Goal: Information Seeking & Learning: Check status

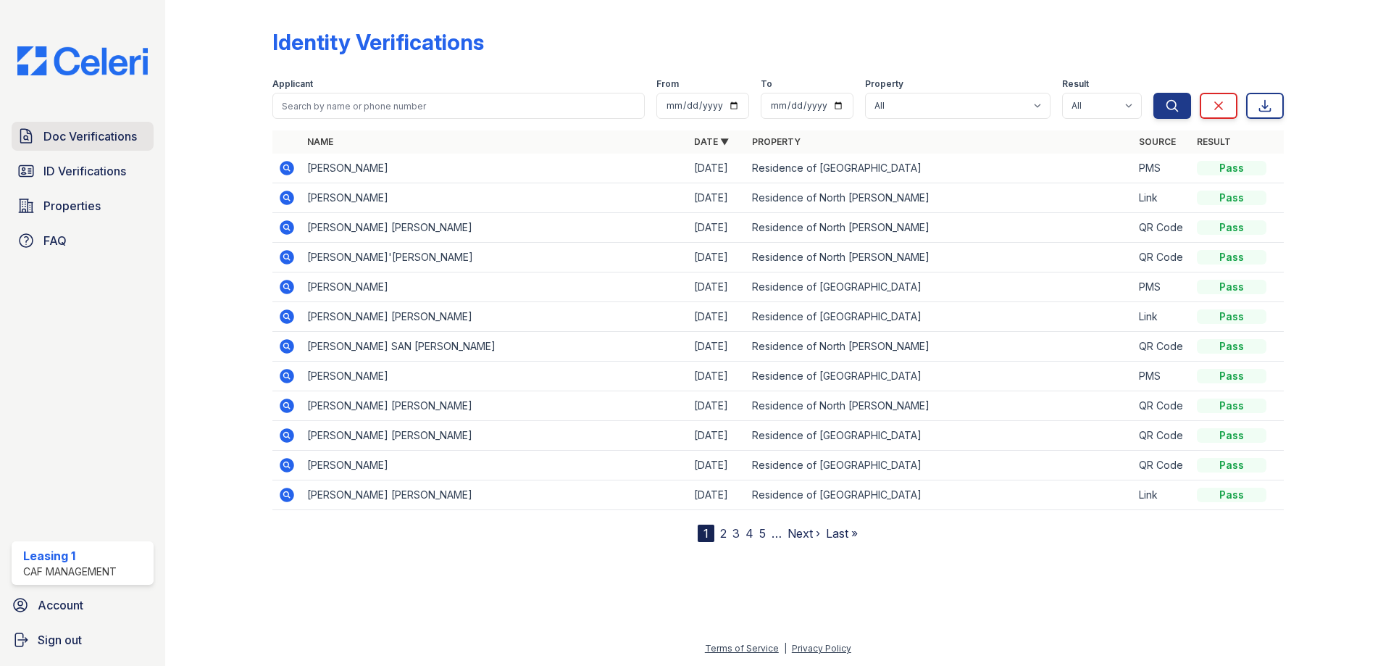
click at [117, 143] on span "Doc Verifications" at bounding box center [89, 135] width 93 height 17
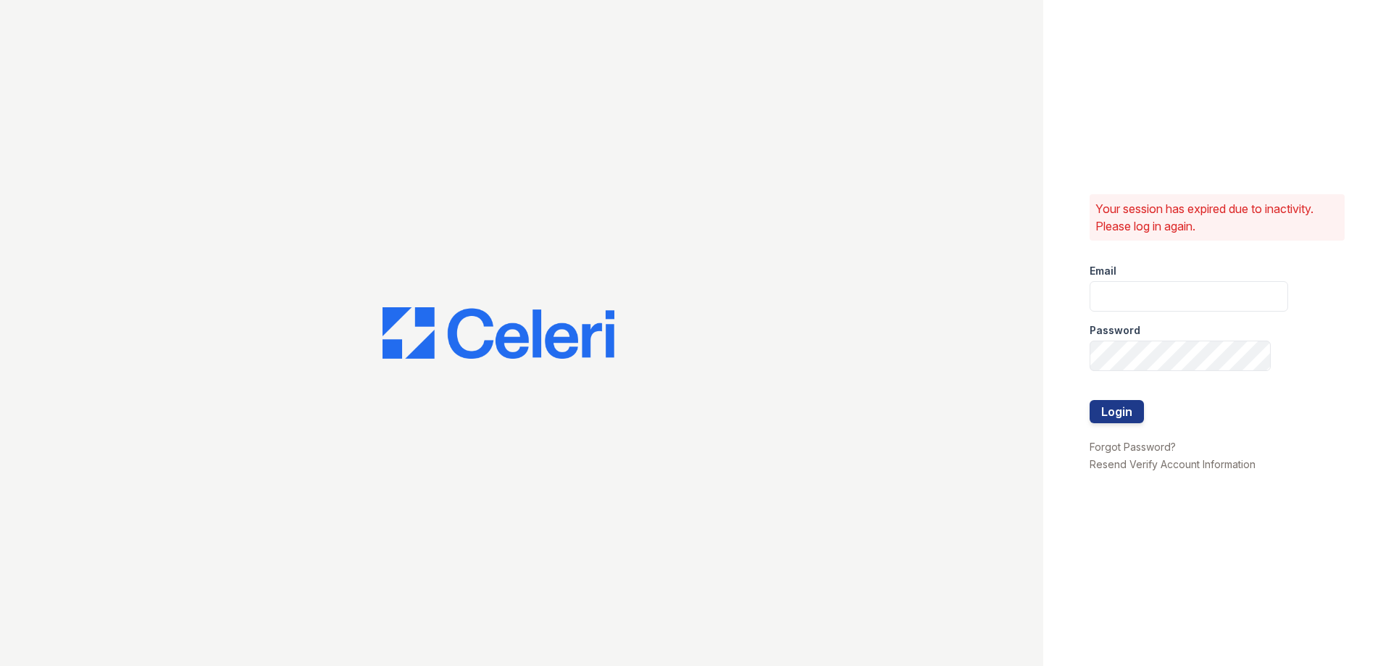
type input "residence1@cafmanagement.com"
click at [1104, 416] on button "Login" at bounding box center [1116, 411] width 54 height 23
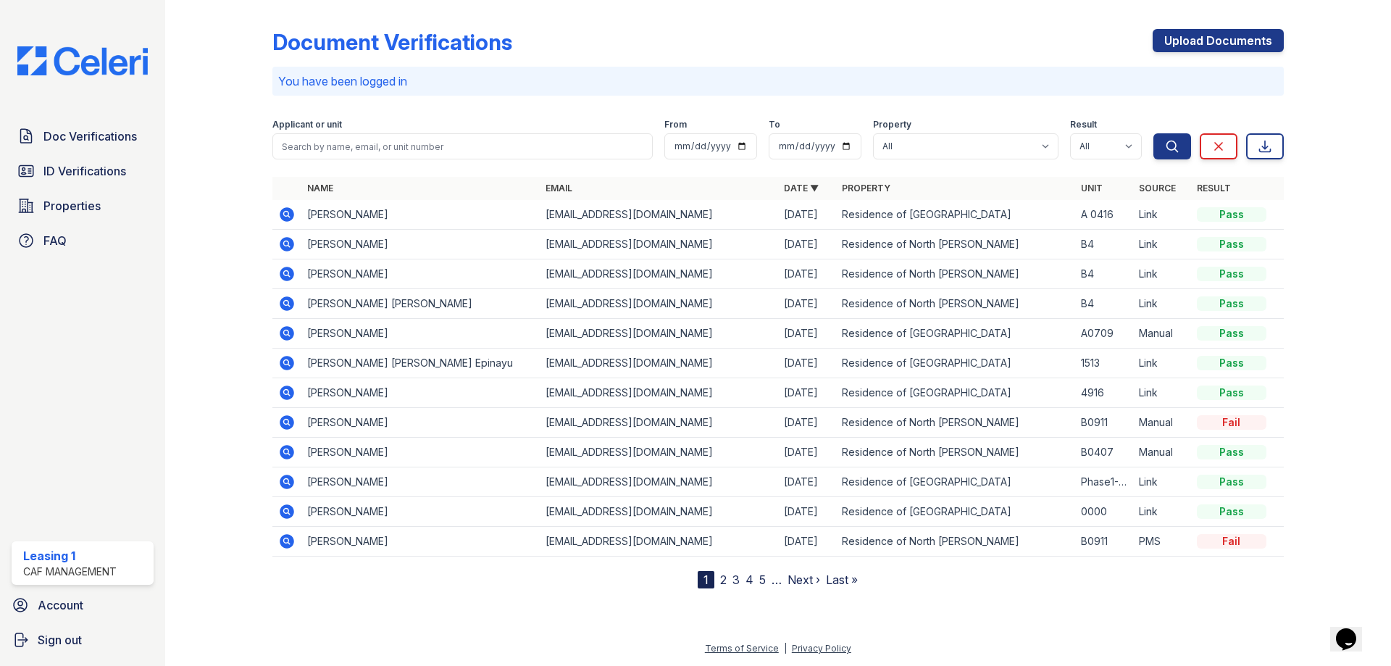
click at [290, 219] on icon at bounding box center [287, 214] width 14 height 14
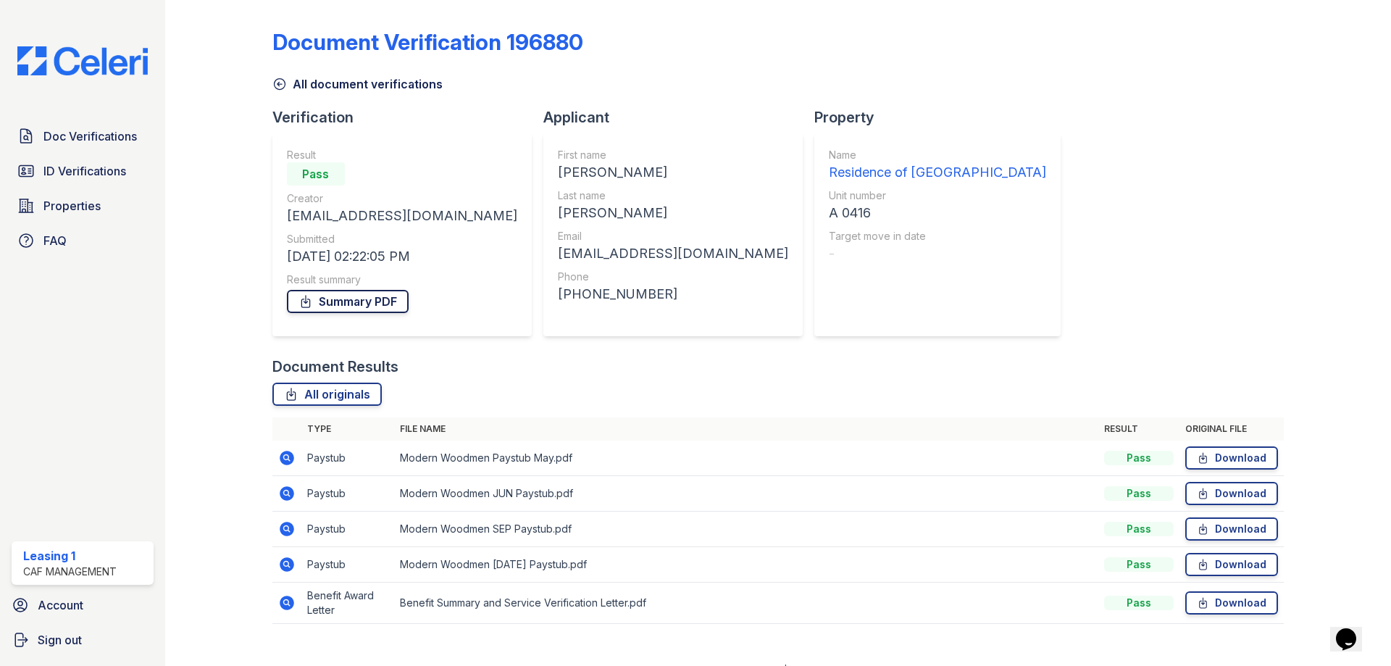
click at [338, 297] on link "Summary PDF" at bounding box center [348, 301] width 122 height 23
click at [136, 170] on link "ID Verifications" at bounding box center [83, 170] width 142 height 29
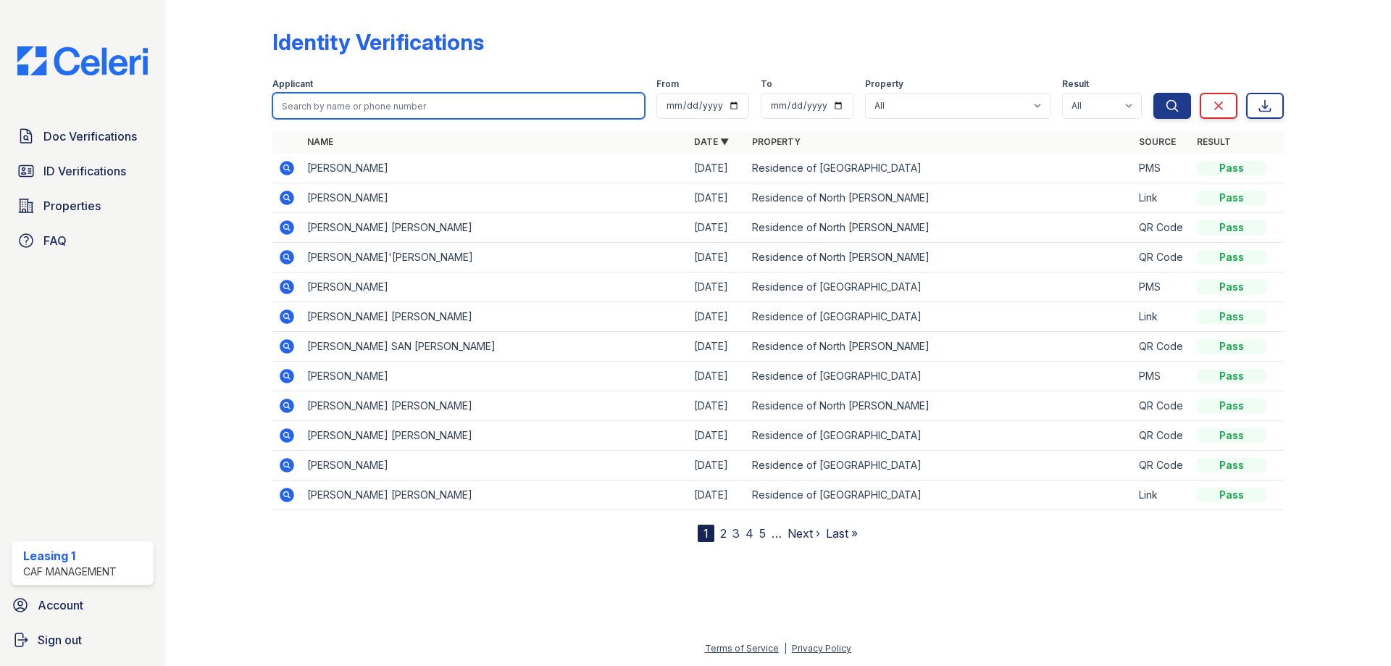
click at [358, 93] on input "search" at bounding box center [458, 106] width 372 height 26
type input "[PERSON_NAME]"
click at [1153, 93] on button "Search" at bounding box center [1172, 106] width 38 height 26
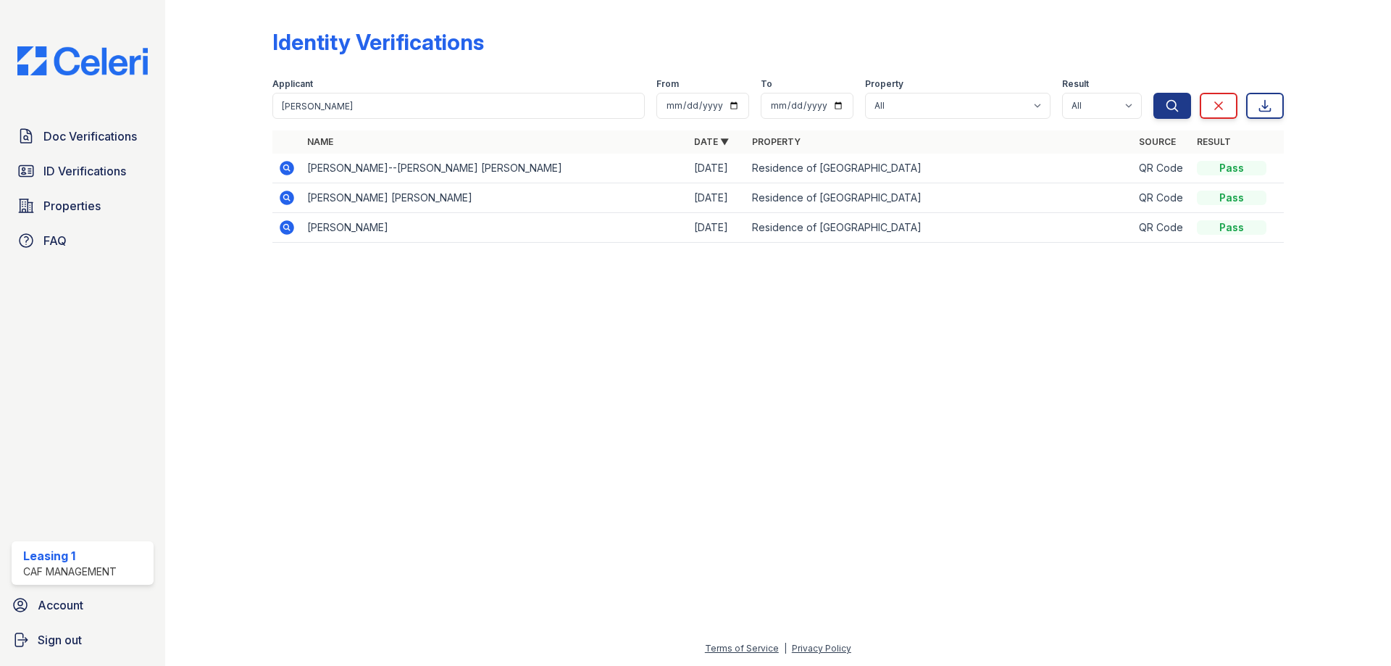
click at [282, 169] on icon at bounding box center [287, 168] width 14 height 14
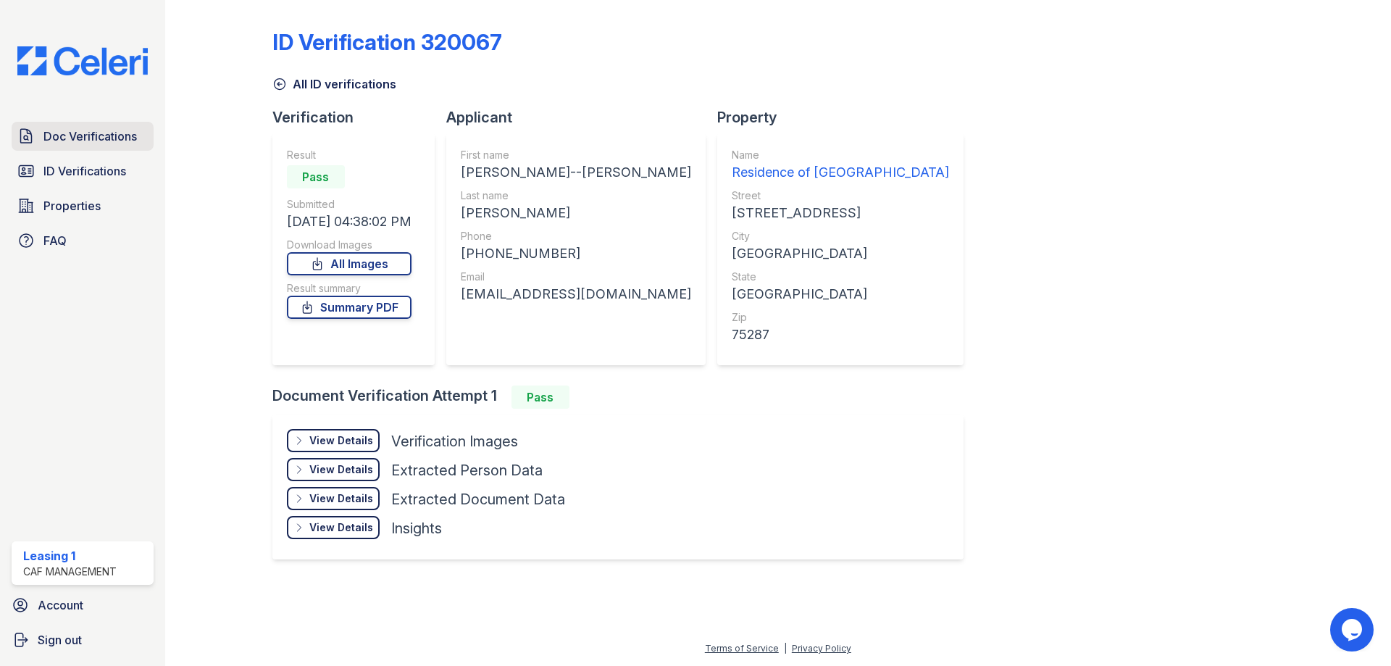
click at [141, 132] on link "Doc Verifications" at bounding box center [83, 136] width 142 height 29
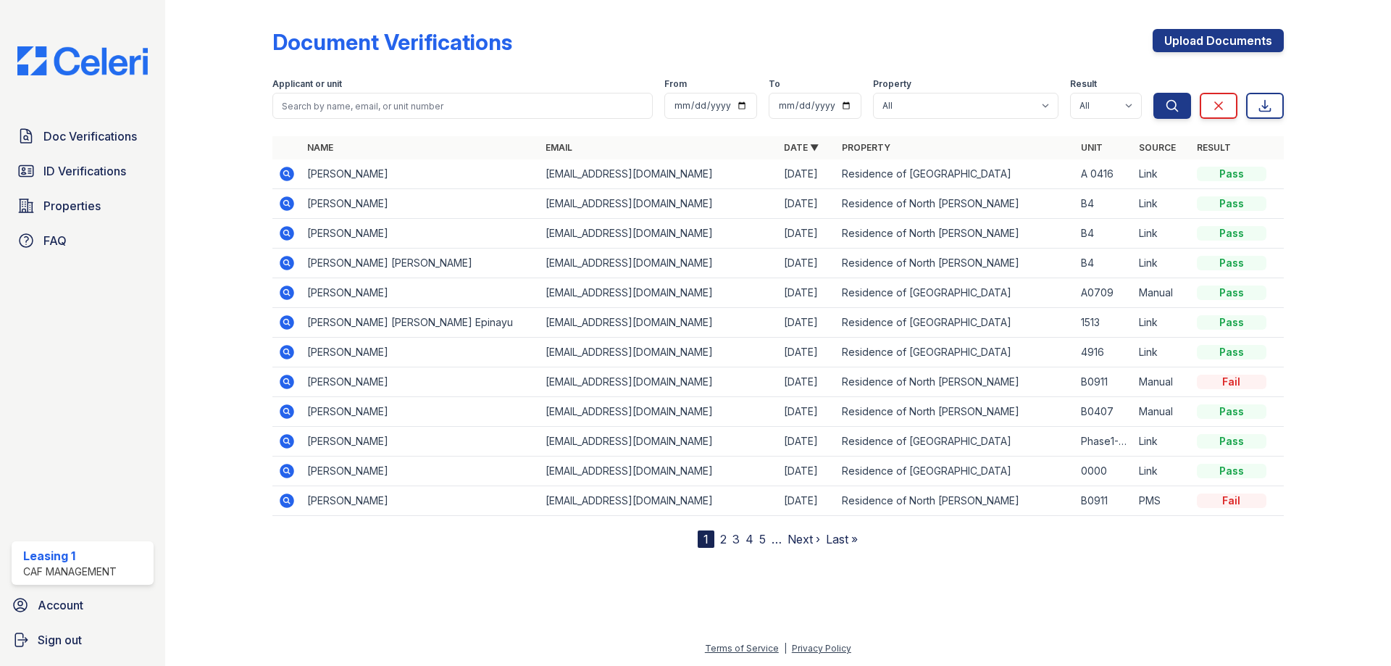
click at [288, 172] on icon at bounding box center [286, 173] width 4 height 4
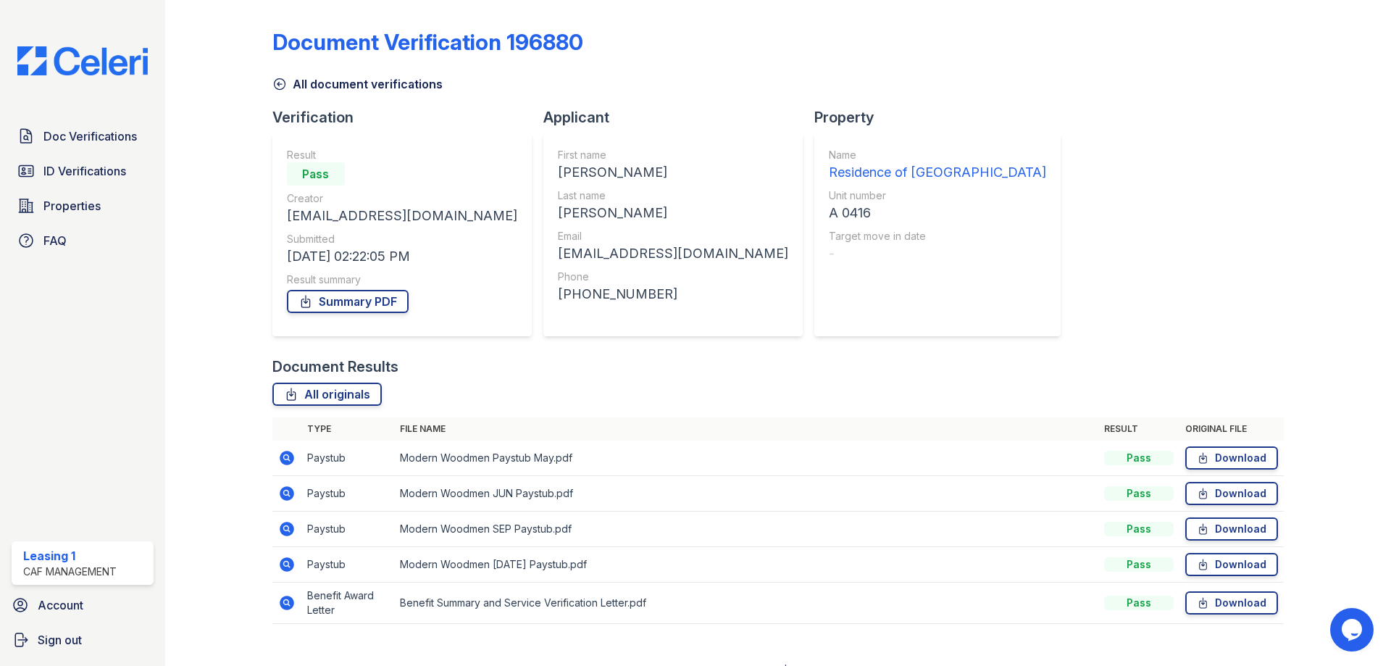
scroll to position [22, 0]
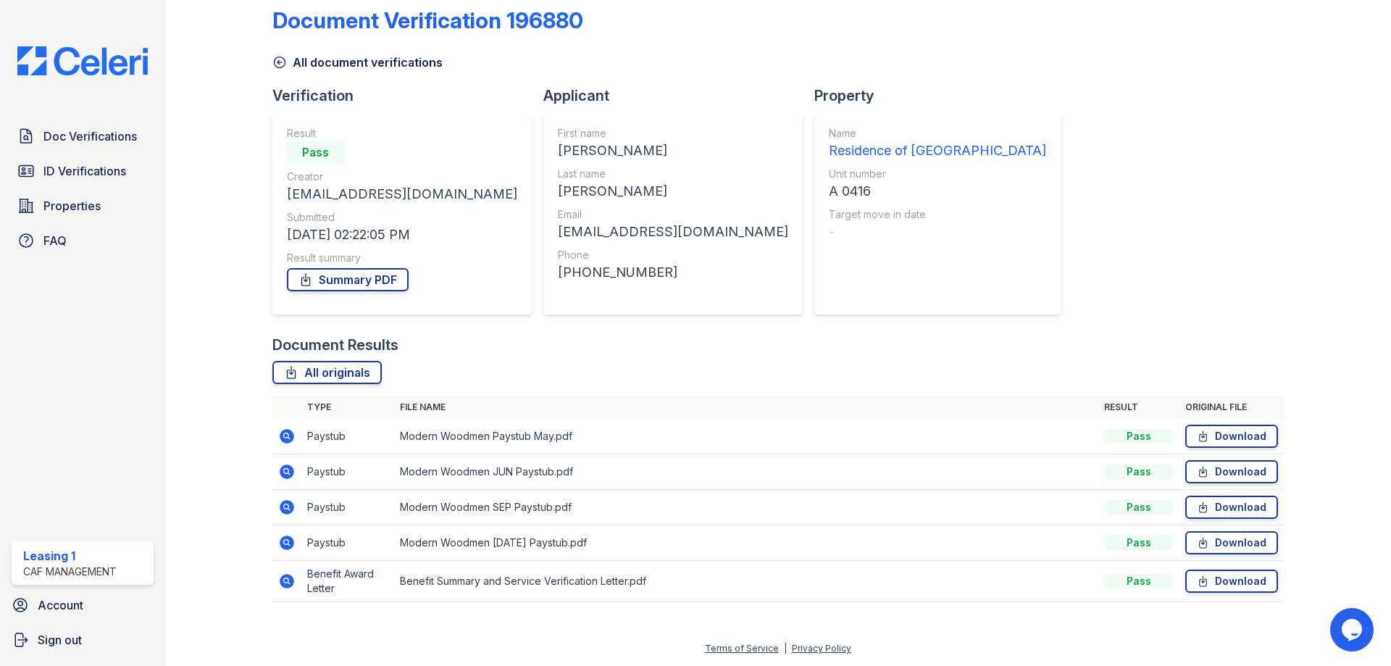
click at [289, 538] on icon at bounding box center [287, 542] width 14 height 14
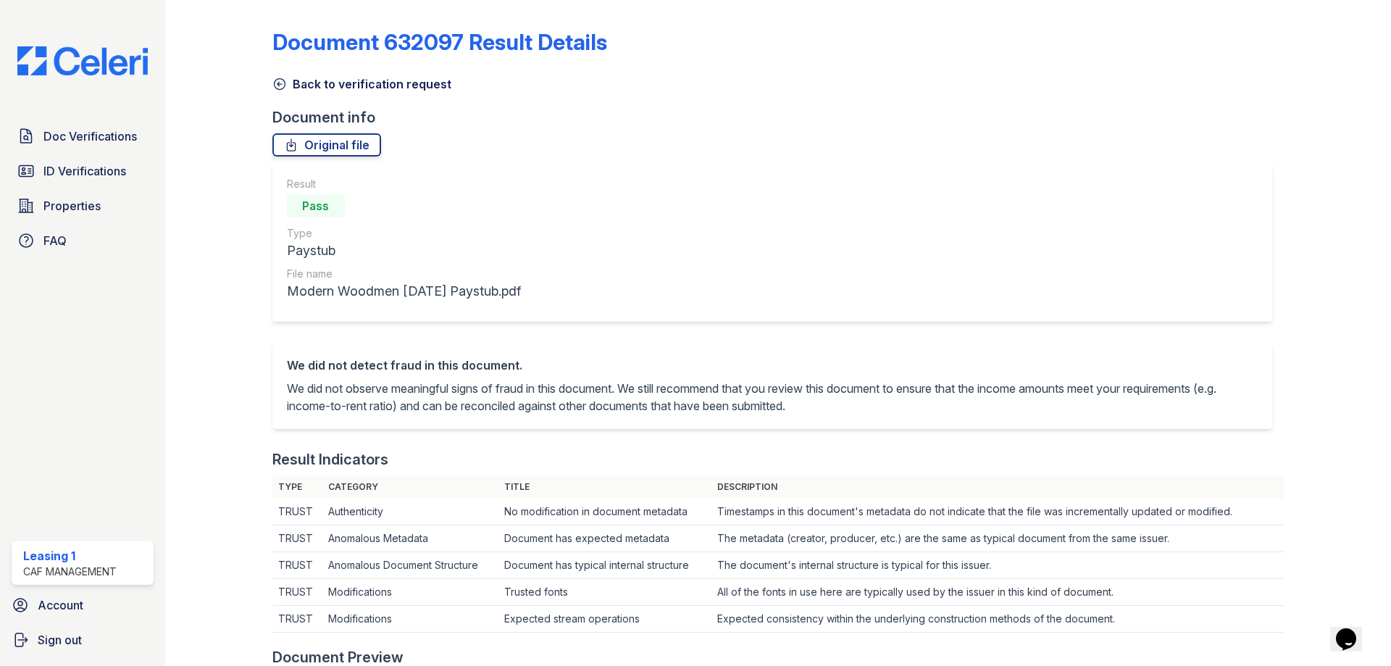
click at [280, 89] on icon at bounding box center [279, 84] width 11 height 11
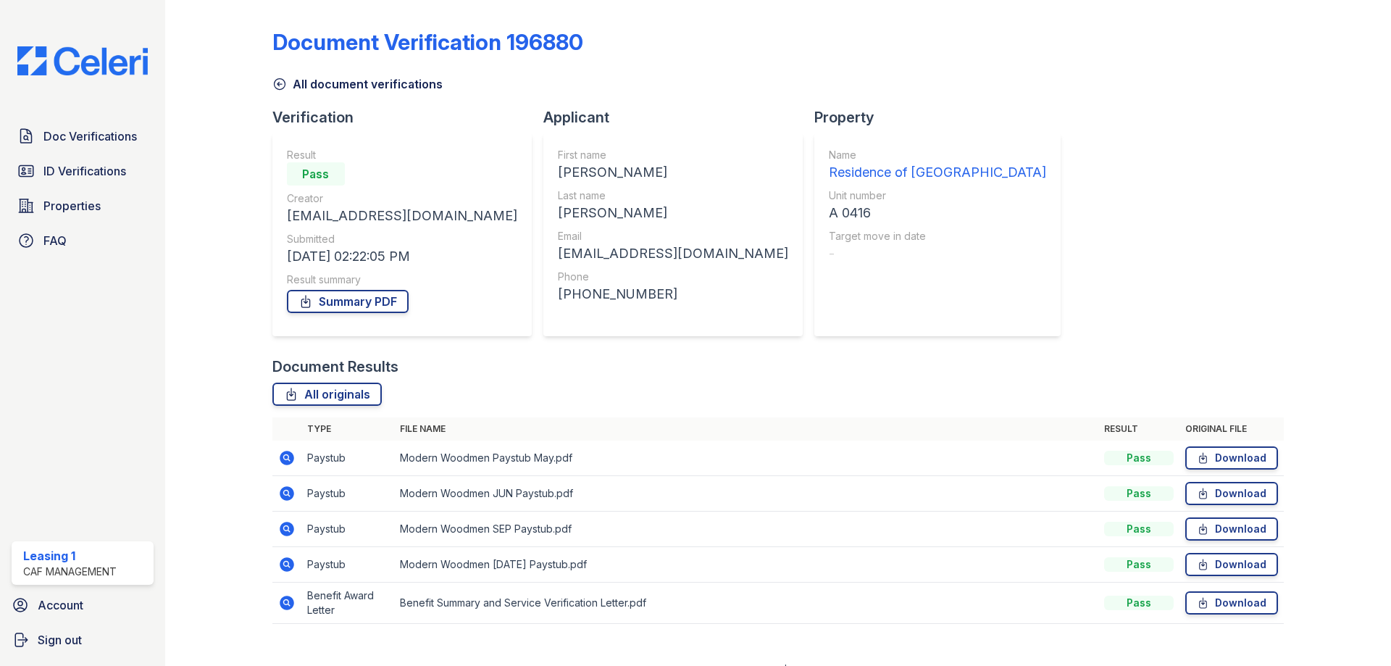
click at [288, 599] on icon at bounding box center [287, 602] width 14 height 14
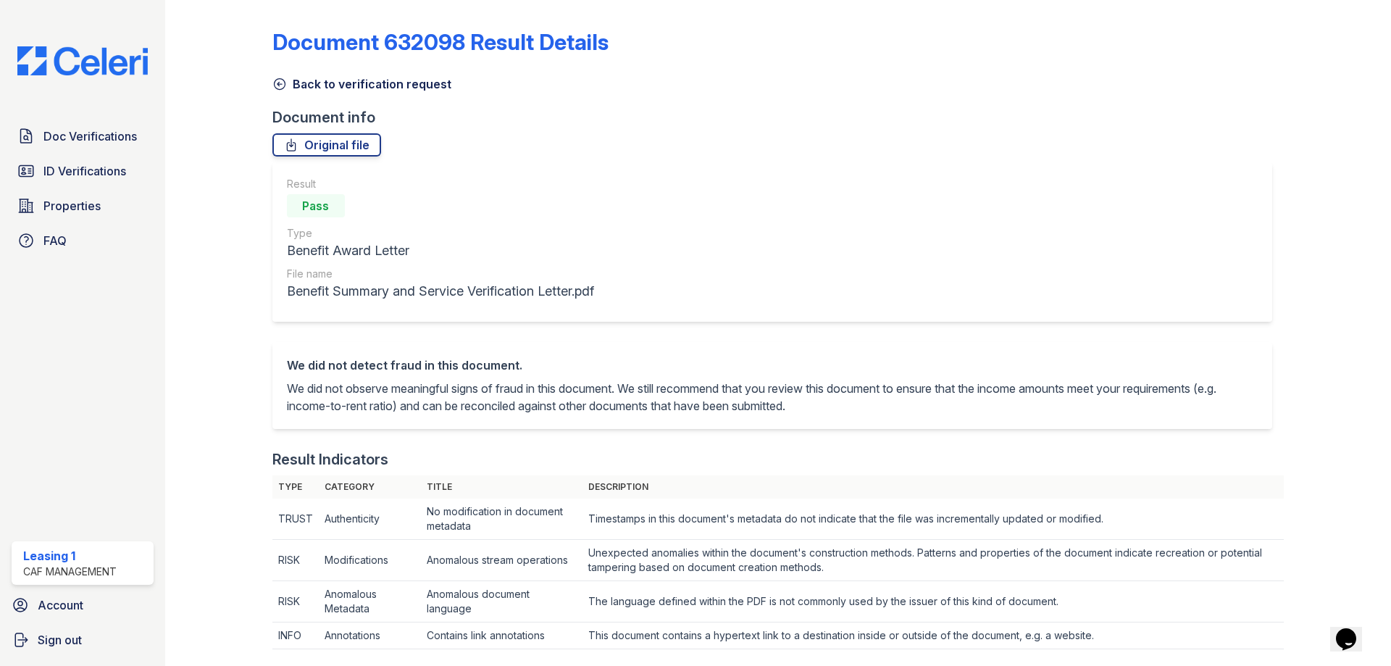
click at [275, 85] on icon at bounding box center [279, 84] width 14 height 14
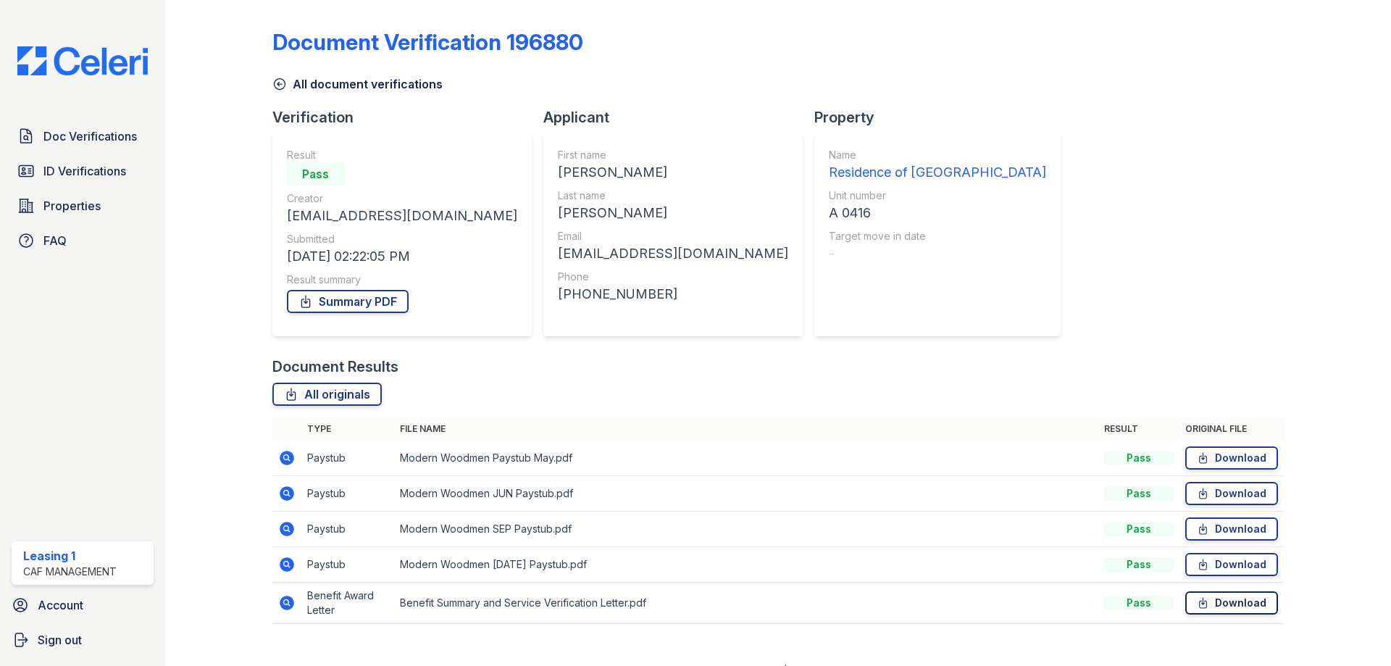
click at [1236, 605] on link "Download" at bounding box center [1231, 602] width 93 height 23
click at [395, 300] on link "Summary PDF" at bounding box center [348, 301] width 122 height 23
click at [93, 170] on span "ID Verifications" at bounding box center [84, 170] width 83 height 17
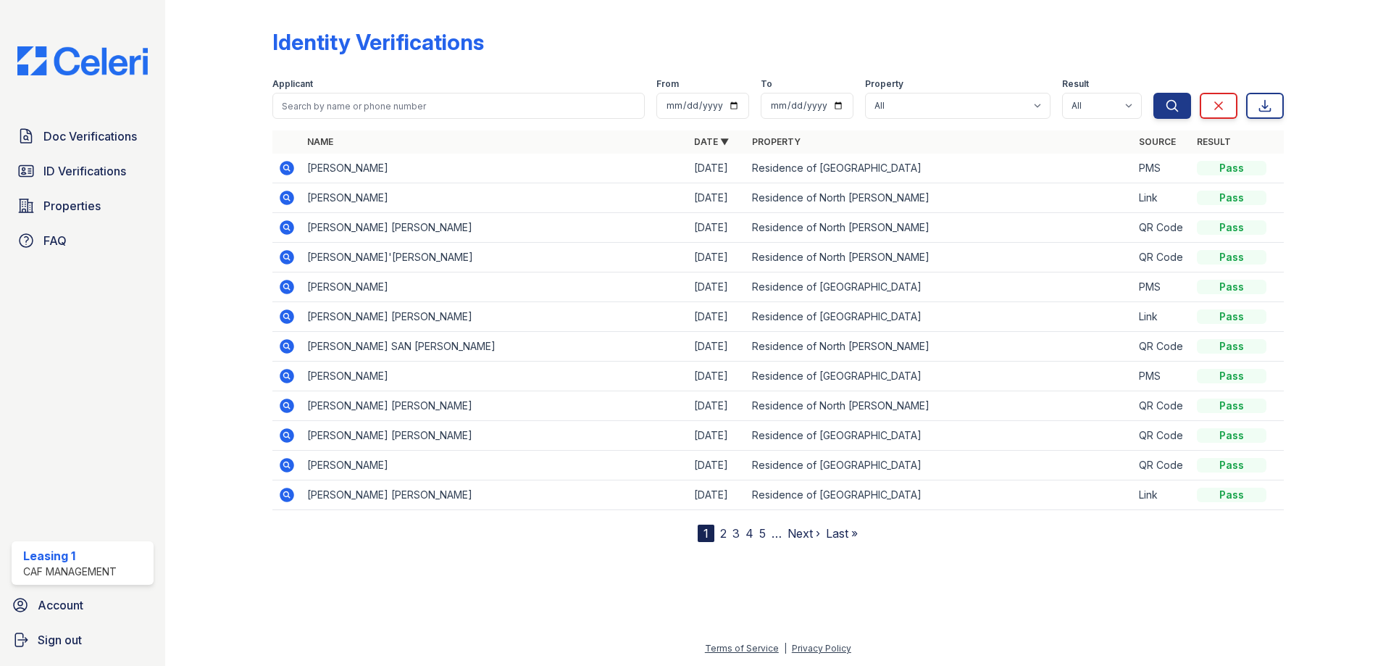
click at [287, 172] on icon at bounding box center [287, 168] width 14 height 14
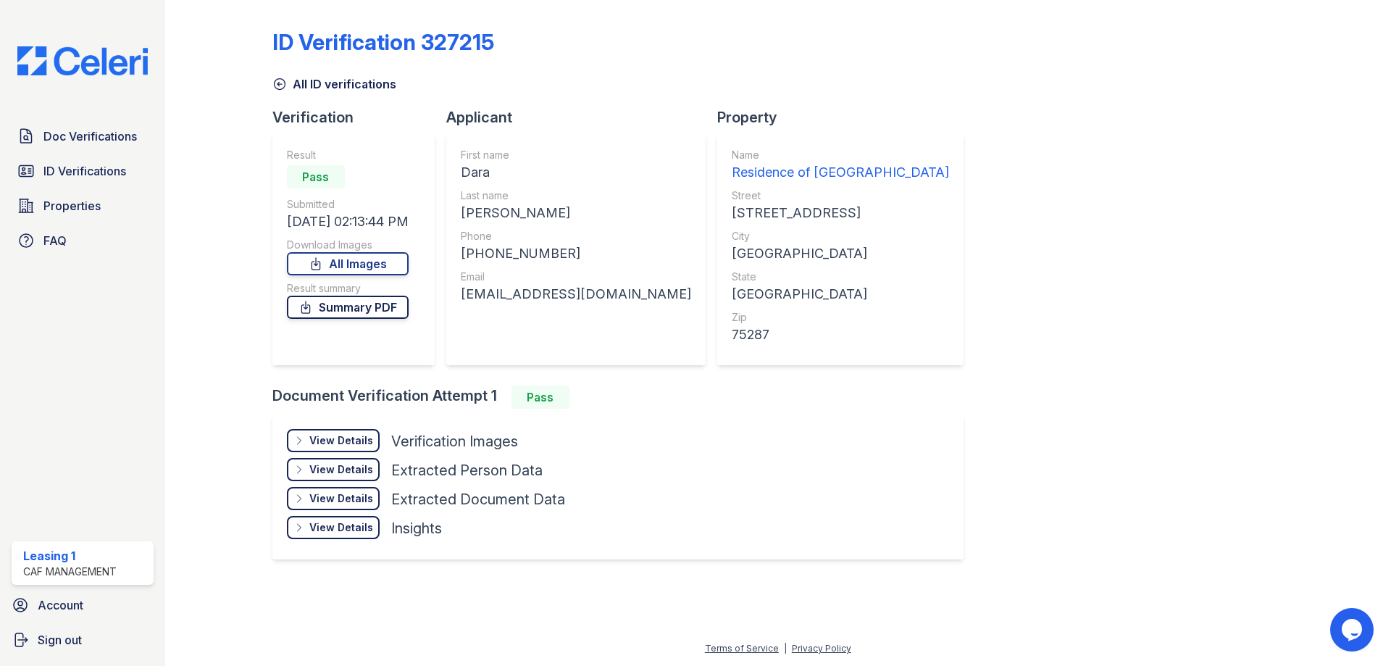
click at [337, 311] on link "Summary PDF" at bounding box center [348, 306] width 122 height 23
click at [65, 177] on span "ID Verifications" at bounding box center [84, 170] width 83 height 17
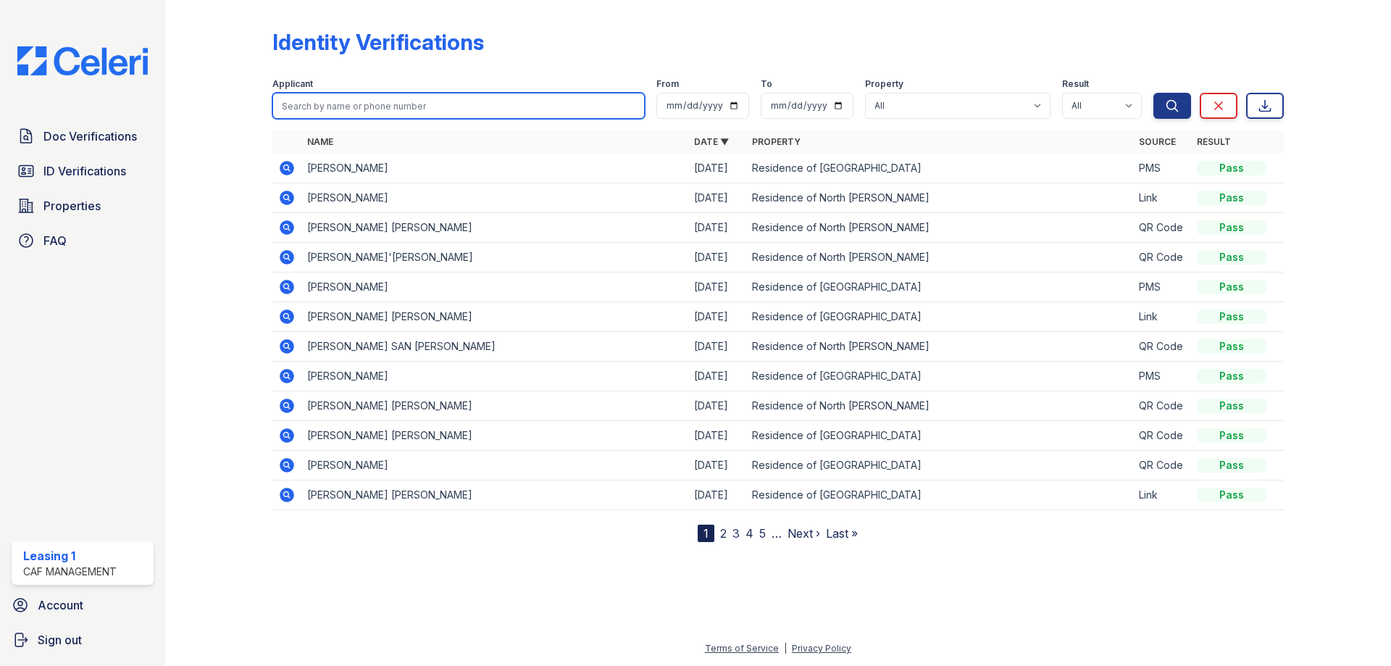
click at [338, 114] on input "search" at bounding box center [458, 106] width 372 height 26
type input "[PERSON_NAME]"
click at [1153, 93] on button "Search" at bounding box center [1172, 106] width 38 height 26
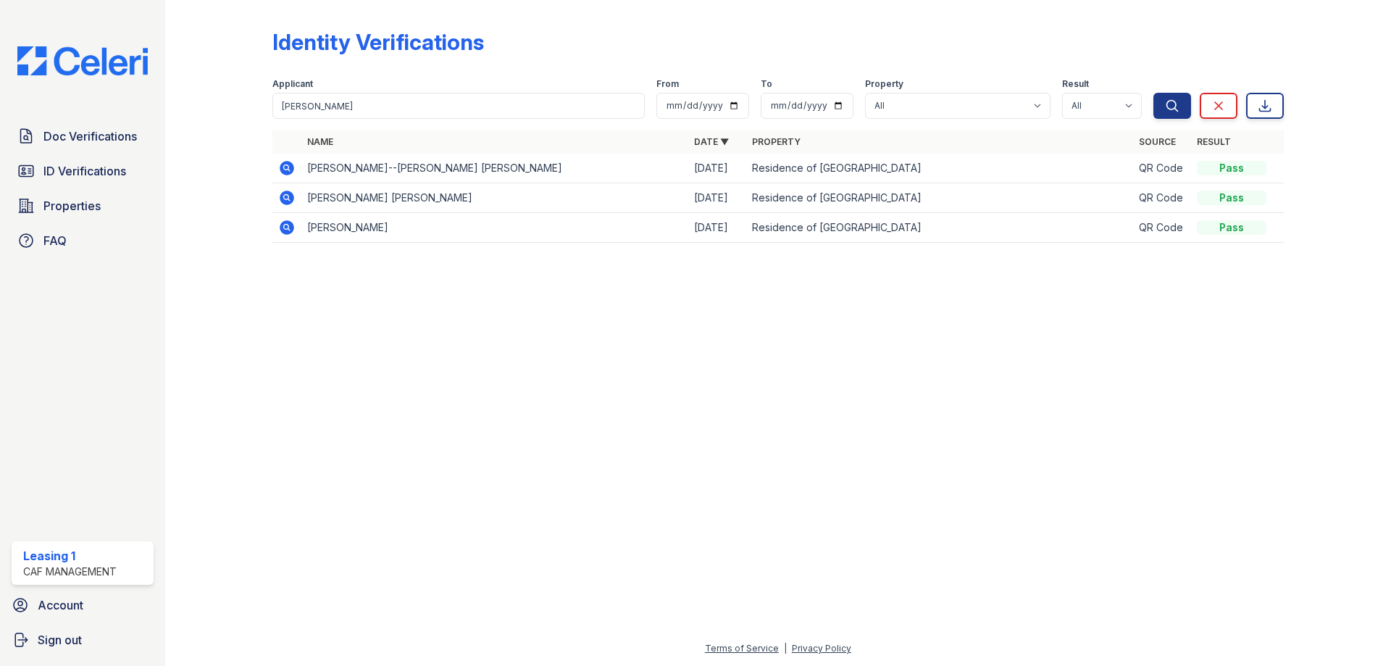
click at [278, 166] on icon at bounding box center [286, 167] width 17 height 17
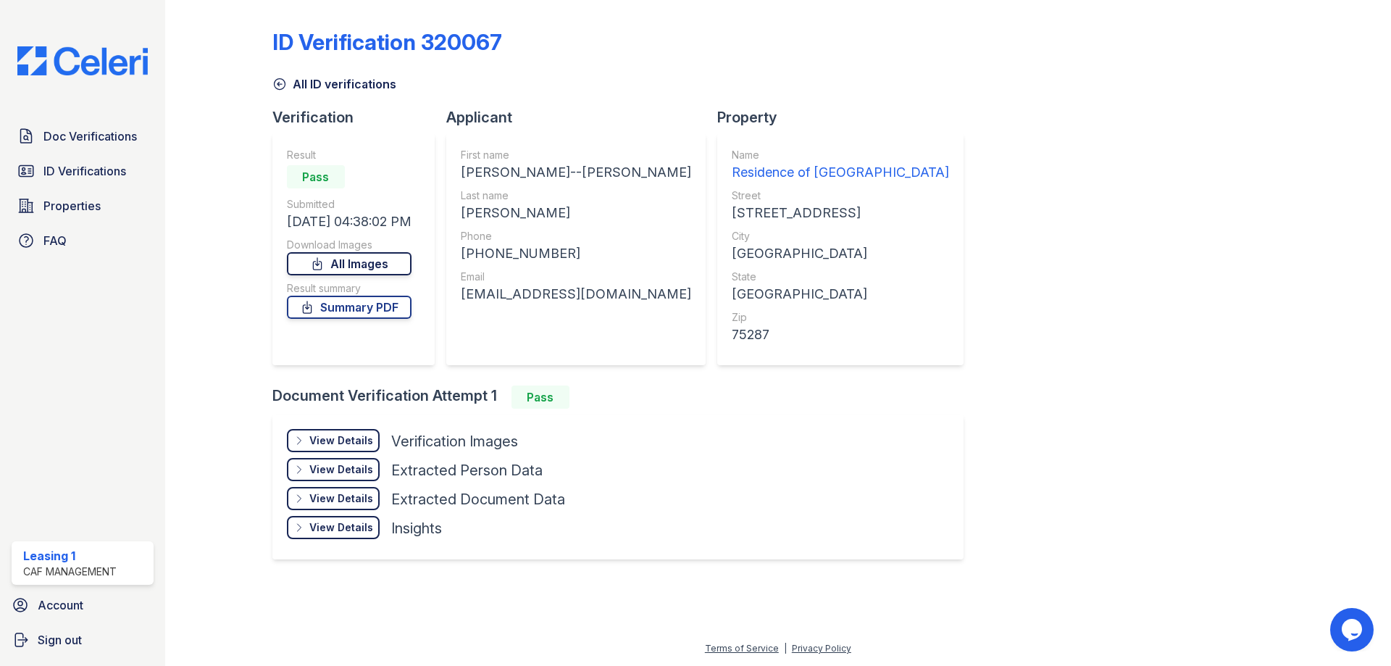
click at [371, 263] on link "All Images" at bounding box center [349, 263] width 125 height 23
click at [393, 261] on link "All Images" at bounding box center [349, 263] width 125 height 23
click at [373, 303] on link "Summary PDF" at bounding box center [349, 306] width 125 height 23
